Goal: Find specific page/section: Find specific page/section

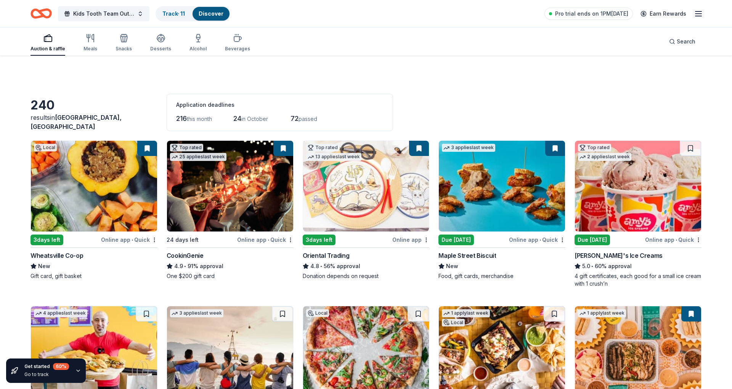
scroll to position [5217, 0]
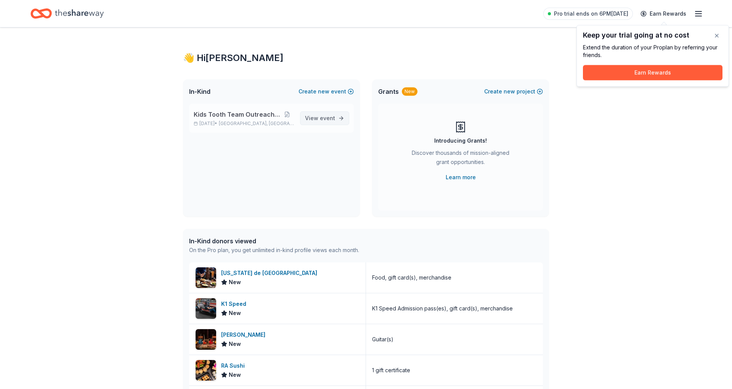
click at [334, 120] on span "event" at bounding box center [327, 118] width 15 height 6
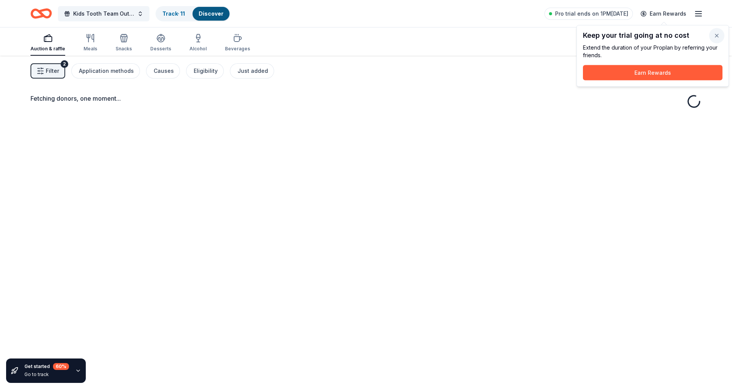
click at [719, 37] on button "button" at bounding box center [716, 35] width 15 height 15
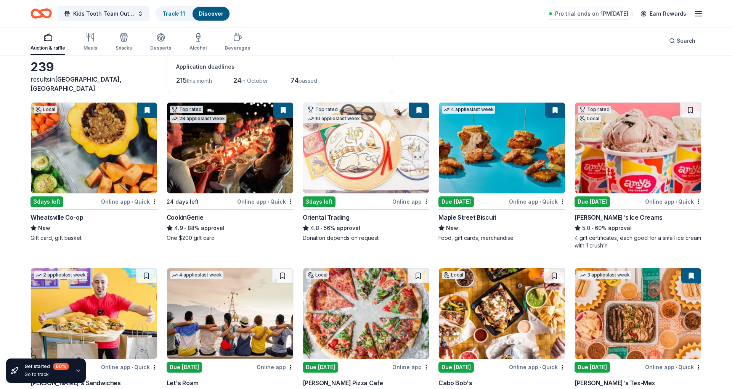
scroll to position [43, 0]
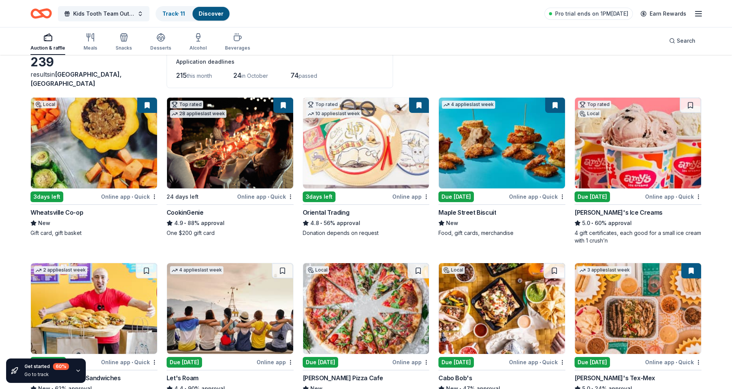
click at [372, 212] on div "Oriental Trading" at bounding box center [366, 212] width 127 height 9
